Goal: Browse casually

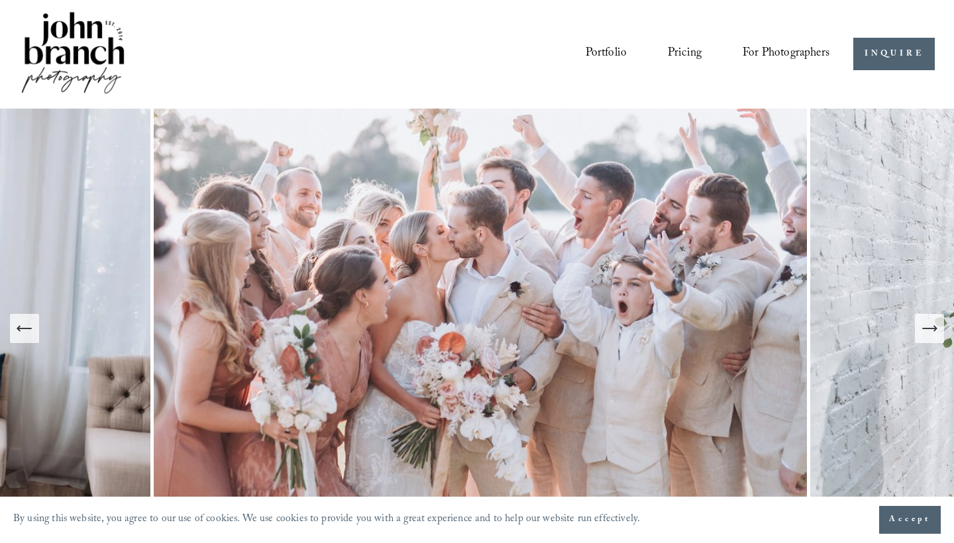
click at [604, 61] on link "Portfolio" at bounding box center [607, 54] width 42 height 25
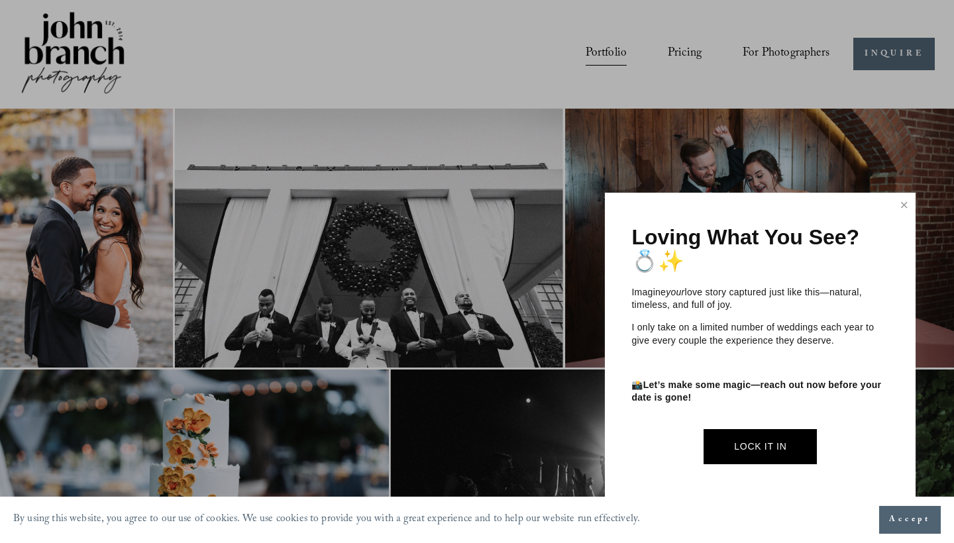
click at [902, 196] on div "Loving What You See? 💍✨ Imagine your love story captured just like this—natural…" at bounding box center [760, 349] width 311 height 312
click at [902, 207] on link "Close" at bounding box center [905, 205] width 20 height 21
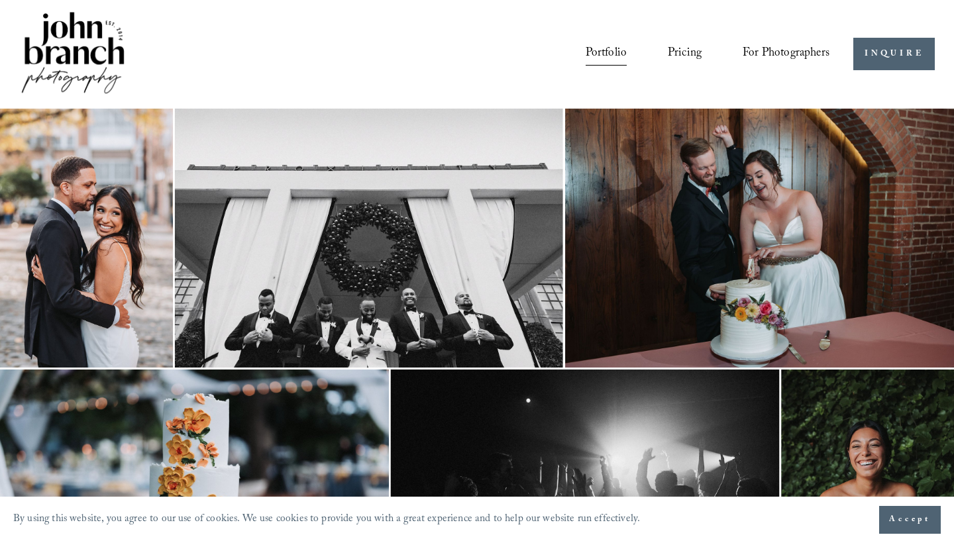
click at [91, 272] on img at bounding box center [86, 238] width 173 height 259
click at [926, 268] on icon "Next Slide" at bounding box center [925, 272] width 9 height 16
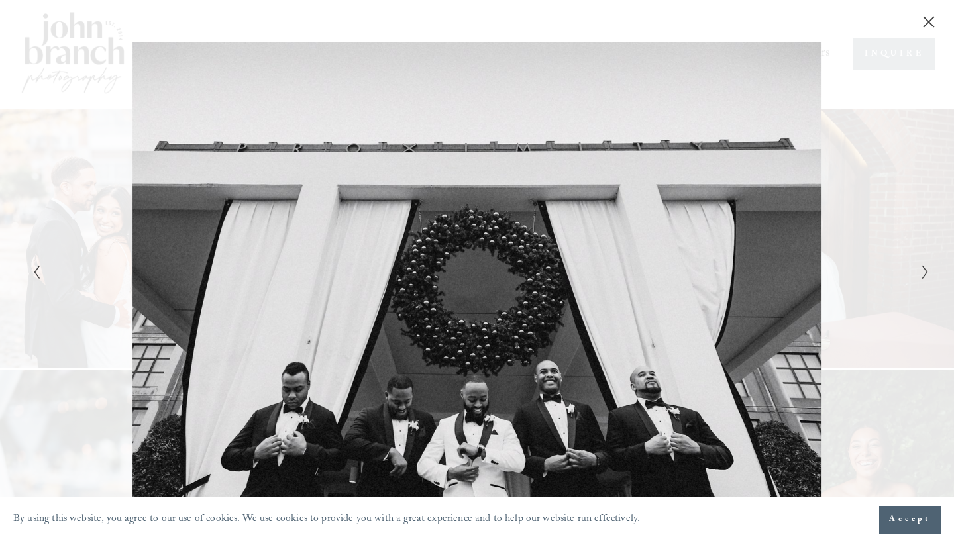
click at [927, 268] on icon "Next Slide" at bounding box center [925, 272] width 9 height 16
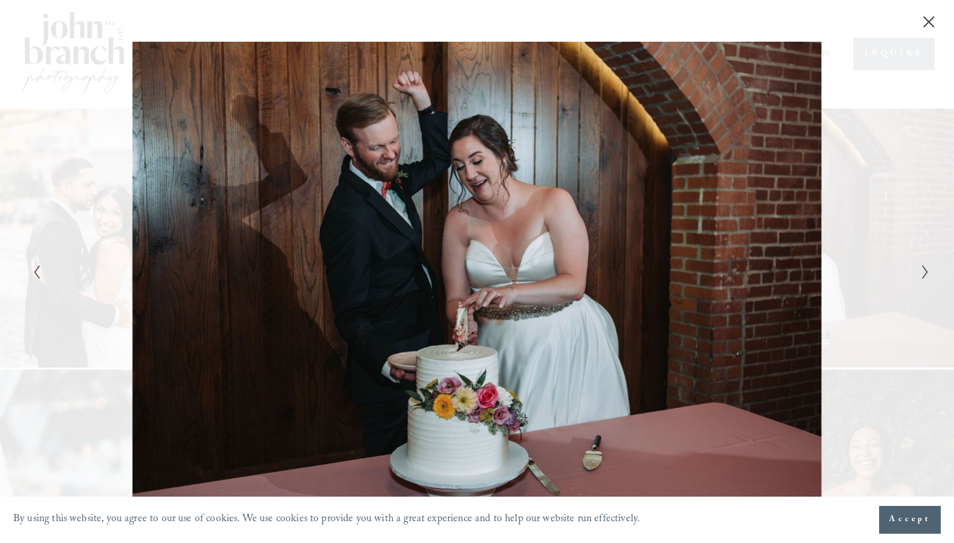
click at [927, 268] on icon "Next Slide" at bounding box center [925, 272] width 9 height 16
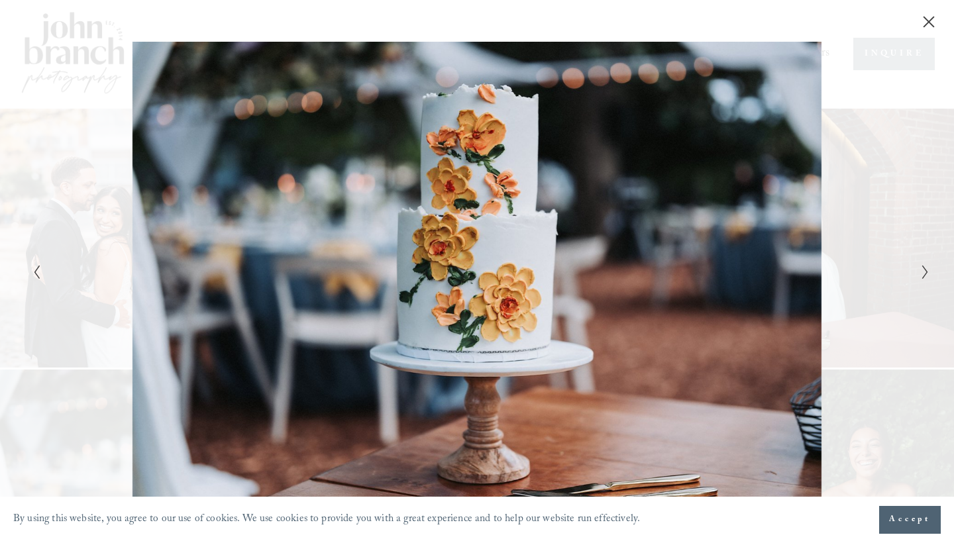
click at [930, 271] on div "Gallery" at bounding box center [477, 271] width 954 height 543
click at [922, 275] on icon "Next Slide" at bounding box center [925, 272] width 9 height 16
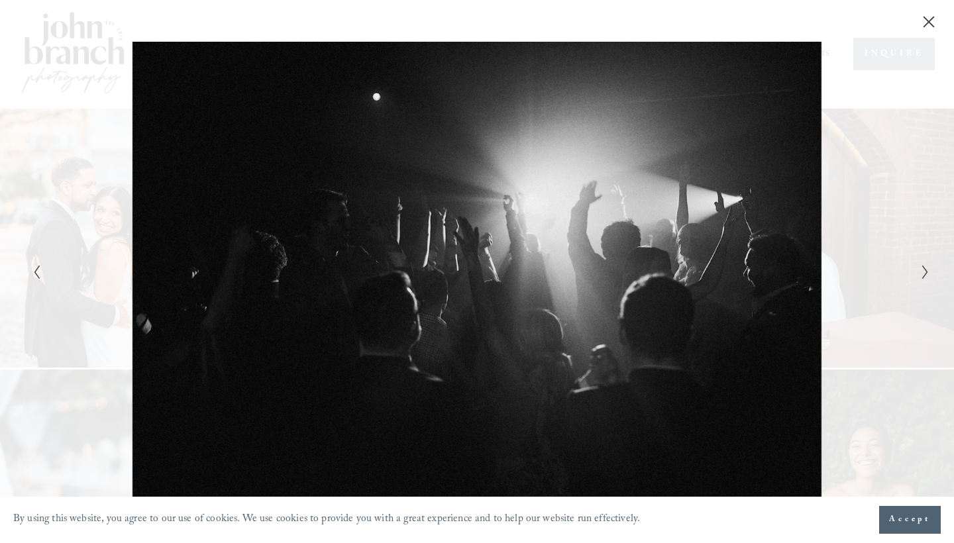
click at [922, 264] on button "Next Slide" at bounding box center [921, 272] width 9 height 16
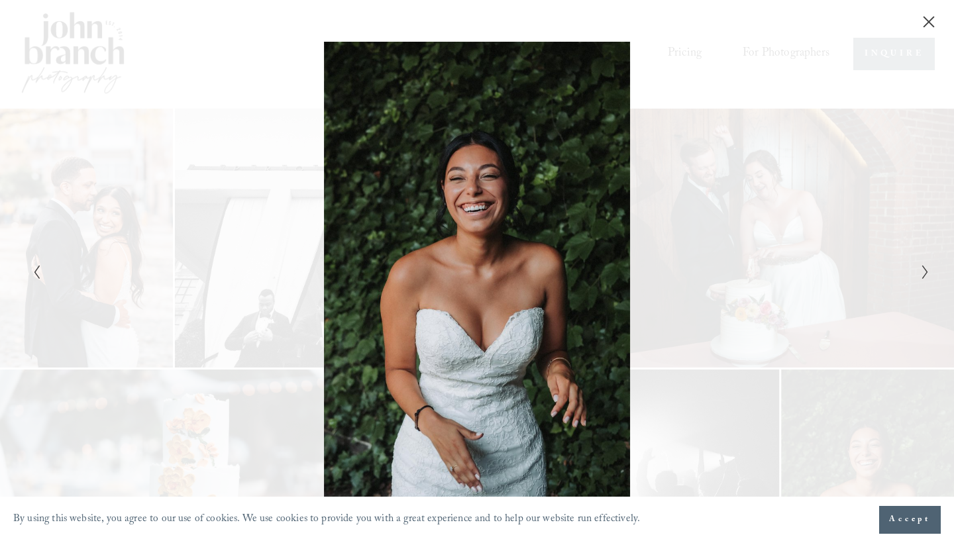
click at [922, 264] on button "Next Slide" at bounding box center [921, 272] width 9 height 16
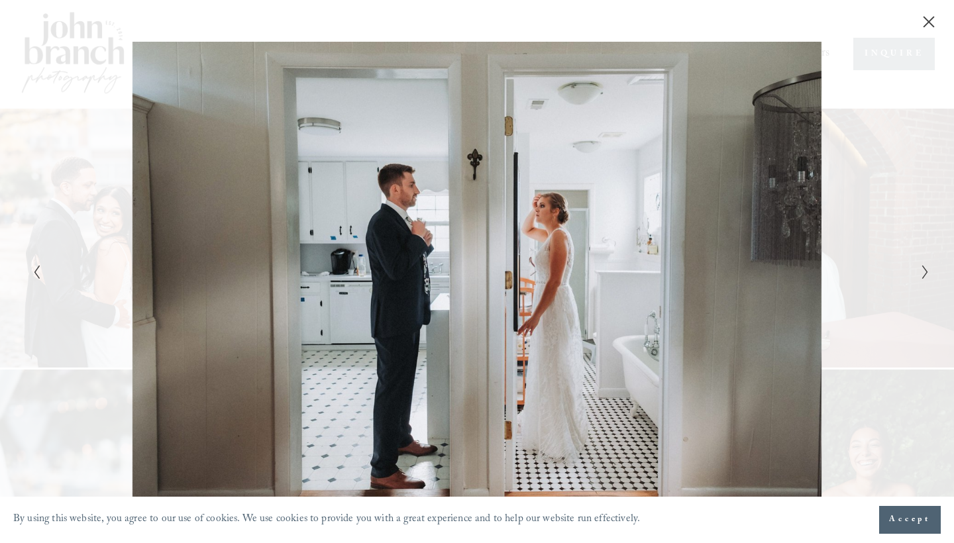
click at [922, 264] on button "Next Slide" at bounding box center [921, 272] width 9 height 16
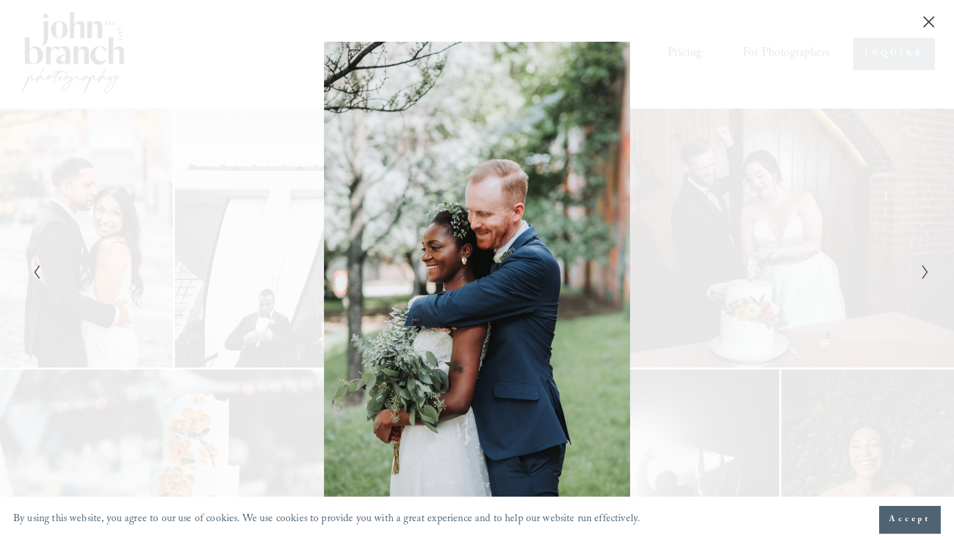
click at [922, 264] on button "Next Slide" at bounding box center [921, 272] width 9 height 16
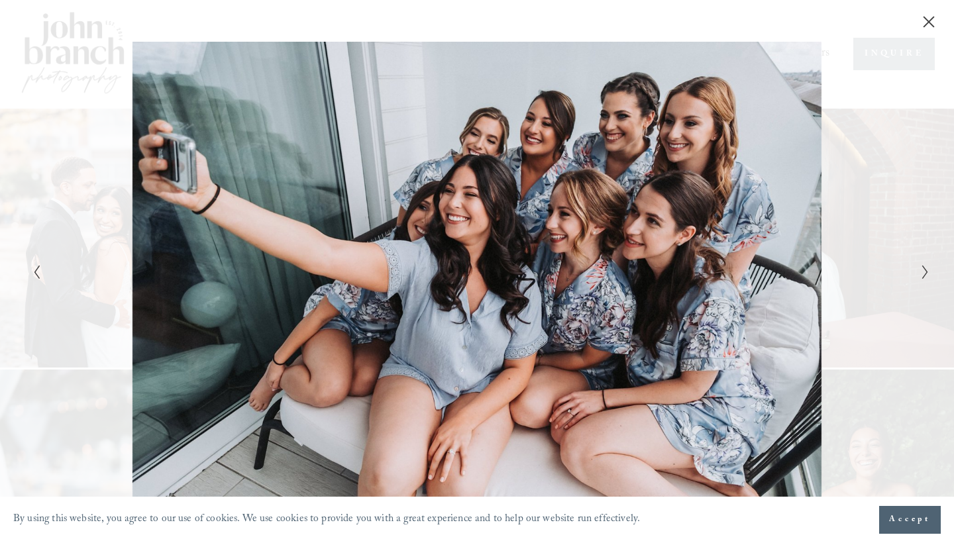
click at [922, 264] on button "Next Slide" at bounding box center [921, 272] width 9 height 16
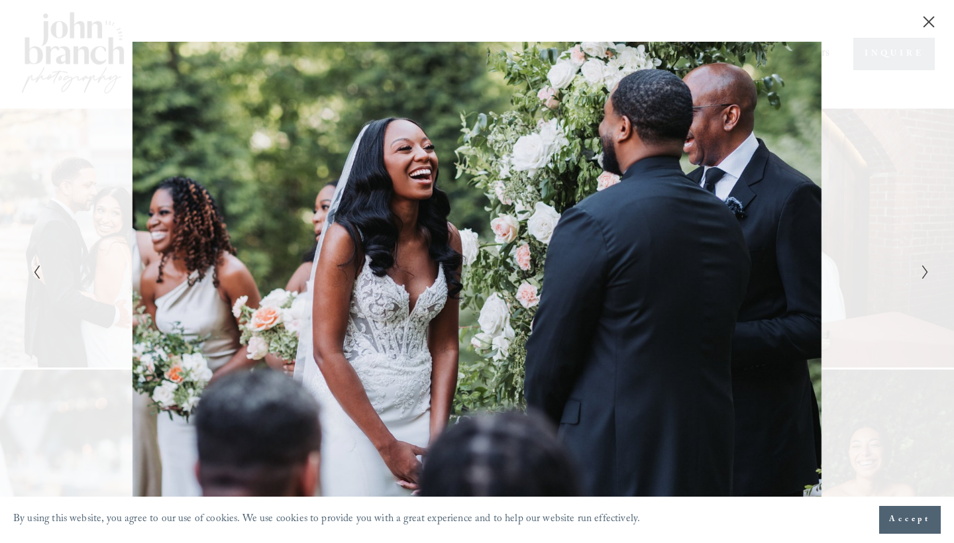
click at [922, 264] on button "Next Slide" at bounding box center [921, 272] width 9 height 16
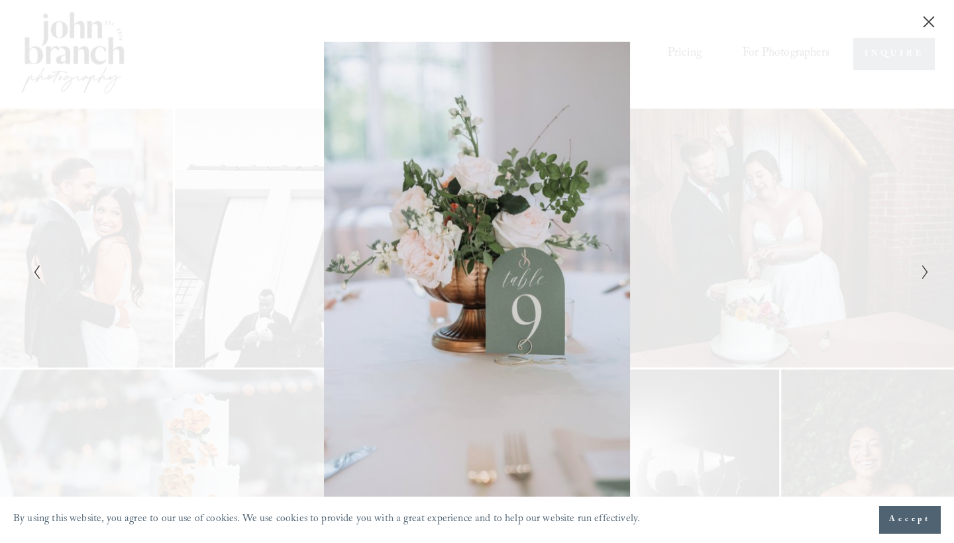
click at [922, 264] on button "Next Slide" at bounding box center [921, 272] width 9 height 16
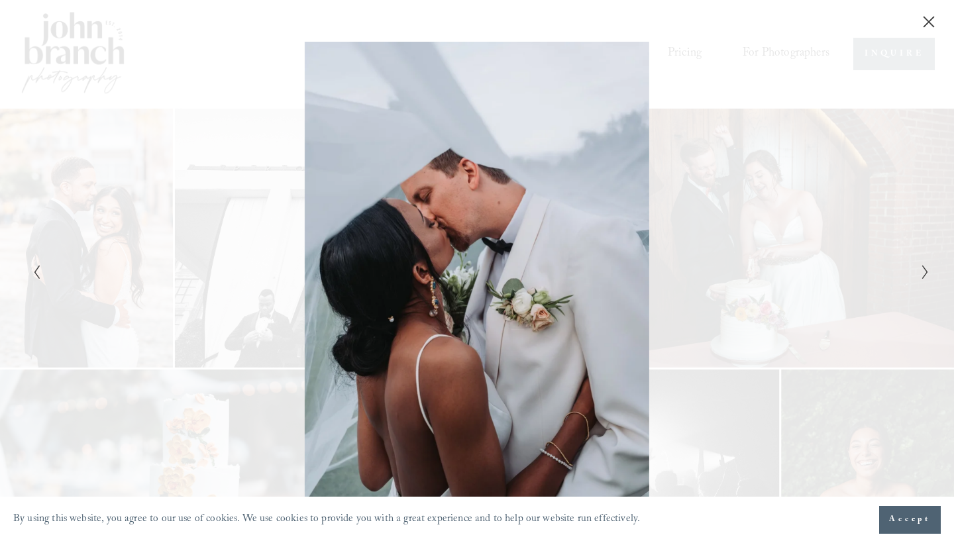
click at [929, 272] on icon "Next Slide" at bounding box center [925, 272] width 9 height 16
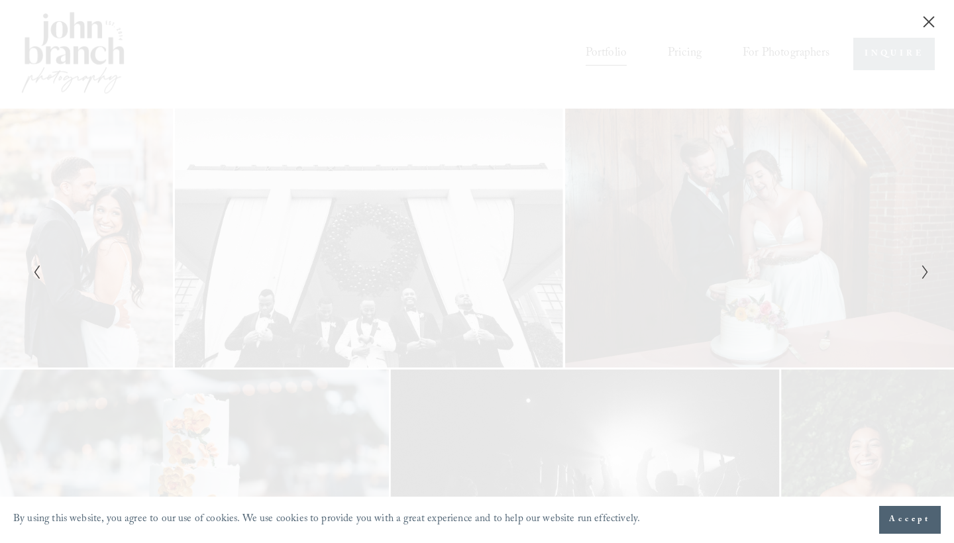
click at [929, 272] on icon "Next Slide" at bounding box center [925, 272] width 9 height 16
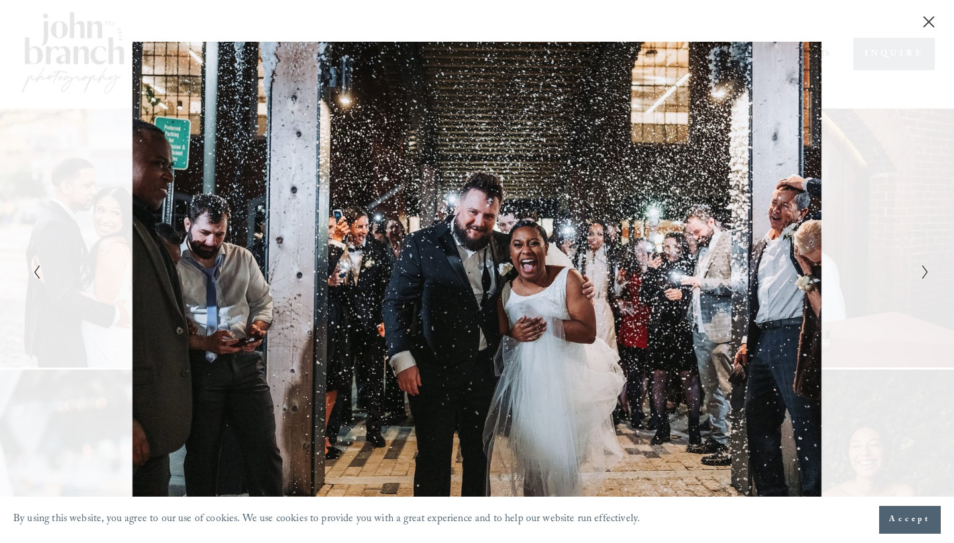
click at [929, 272] on icon "Next Slide" at bounding box center [925, 272] width 9 height 16
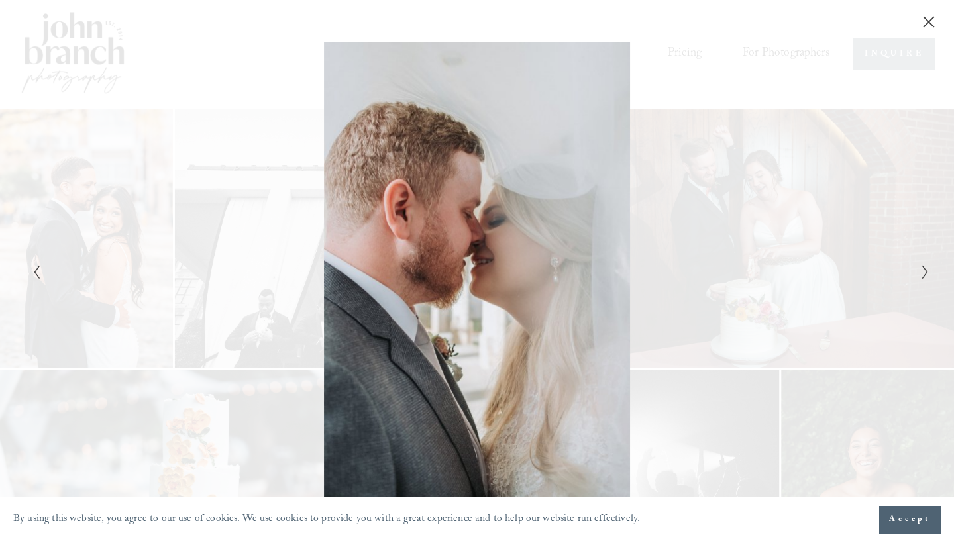
click at [930, 272] on div "Gallery" at bounding box center [477, 271] width 954 height 543
click at [928, 273] on icon "Next Slide" at bounding box center [925, 272] width 9 height 16
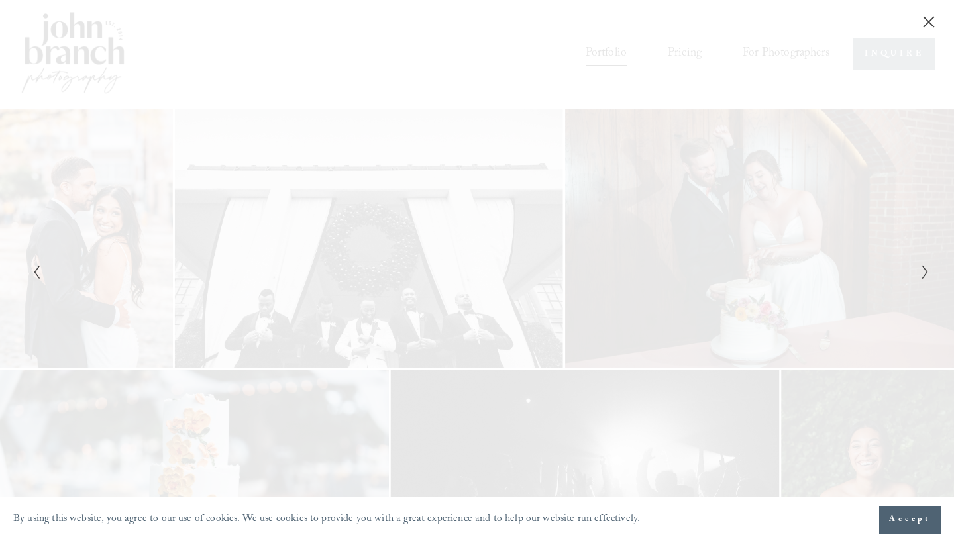
click at [928, 273] on icon "Next Slide" at bounding box center [925, 272] width 9 height 16
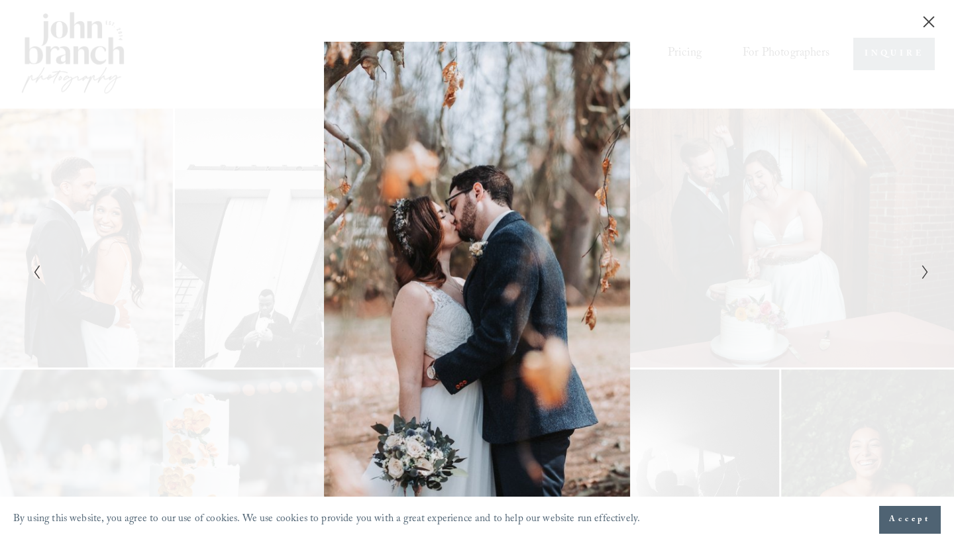
click at [928, 273] on icon "Next Slide" at bounding box center [925, 272] width 9 height 16
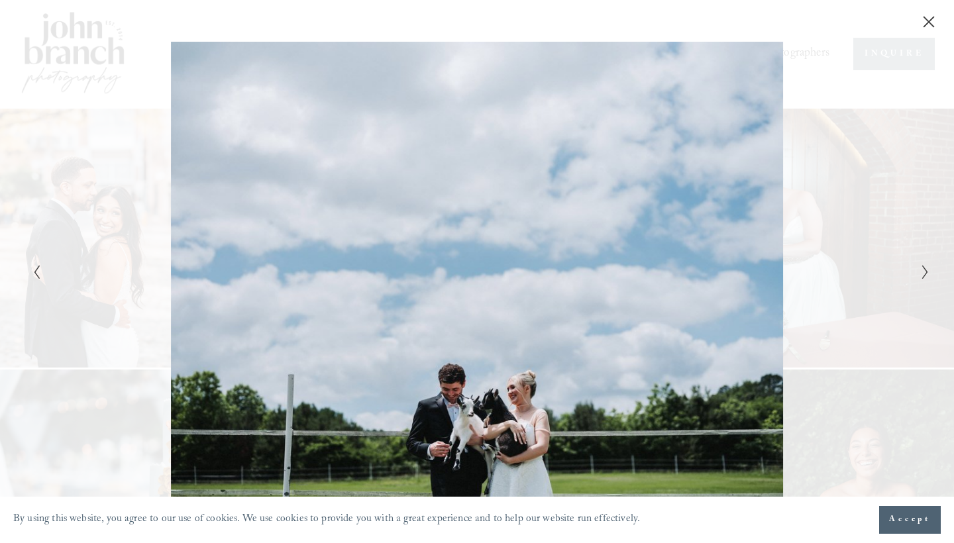
click at [928, 273] on icon "Next Slide" at bounding box center [925, 272] width 9 height 16
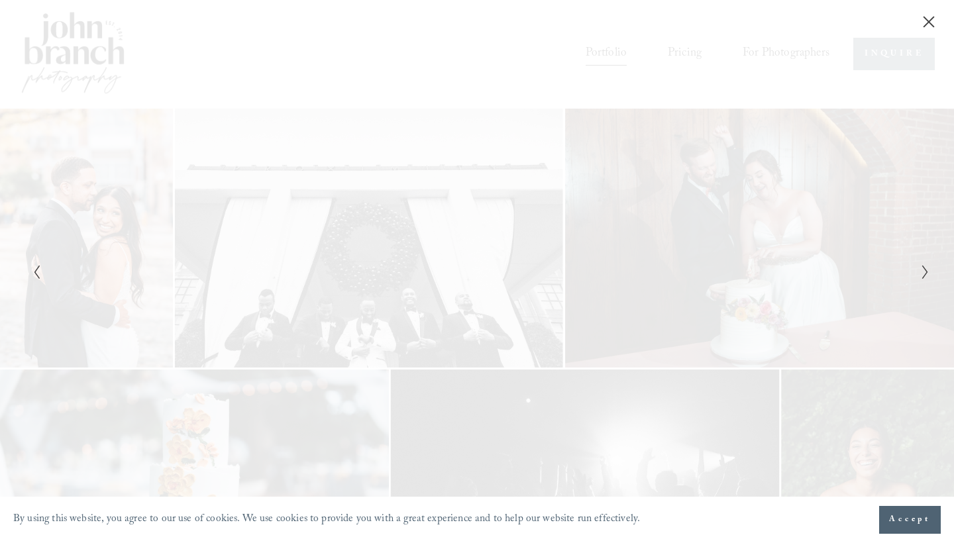
click at [928, 273] on icon "Next Slide" at bounding box center [925, 272] width 9 height 16
